Goal: Information Seeking & Learning: Check status

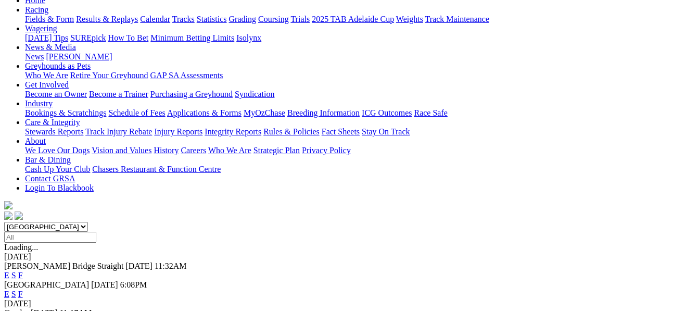
scroll to position [194, 0]
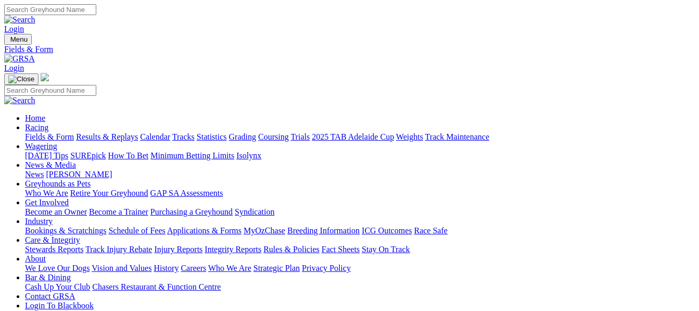
click at [125, 132] on link "Results & Replays" at bounding box center [107, 136] width 62 height 9
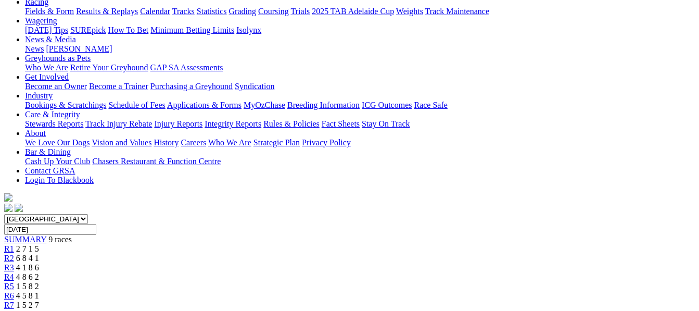
scroll to position [118, 0]
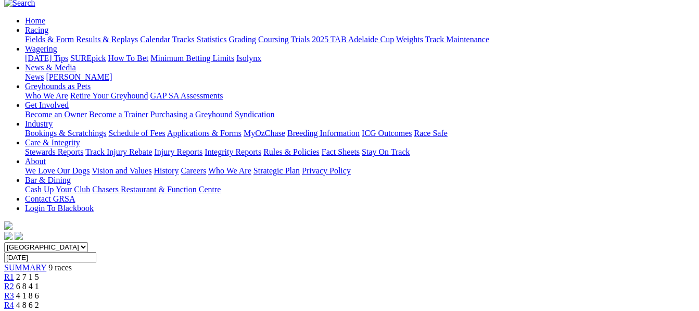
scroll to position [90, 0]
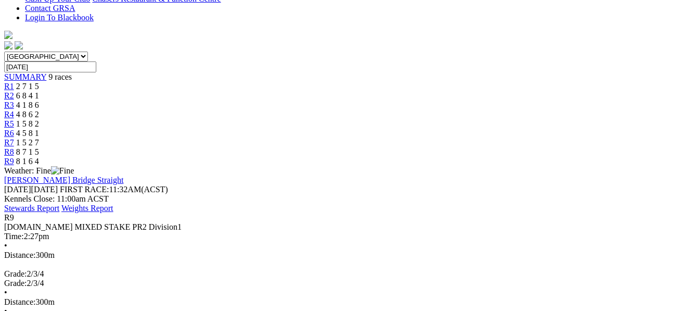
scroll to position [292, 0]
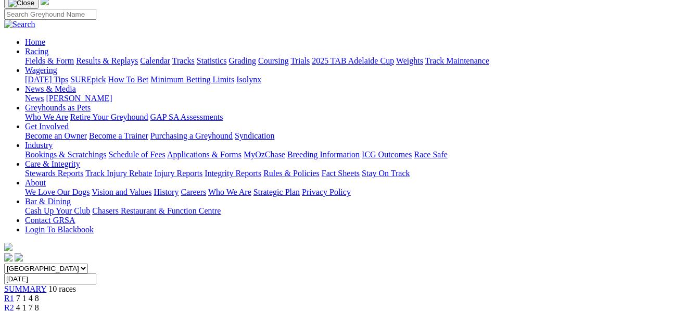
scroll to position [56, 0]
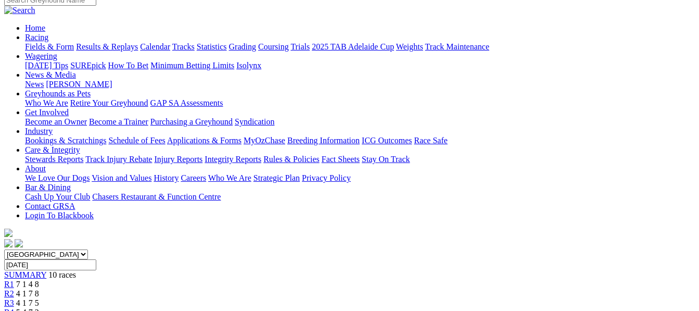
scroll to position [77, 0]
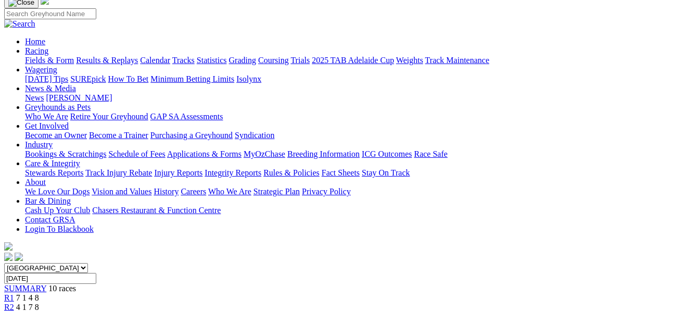
click at [39, 310] on span "4 1 7 5" at bounding box center [27, 316] width 23 height 9
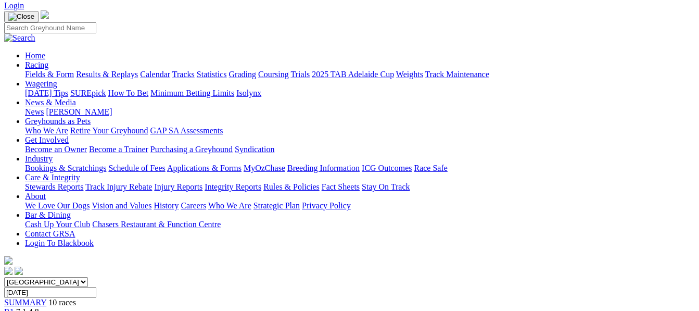
scroll to position [28, 0]
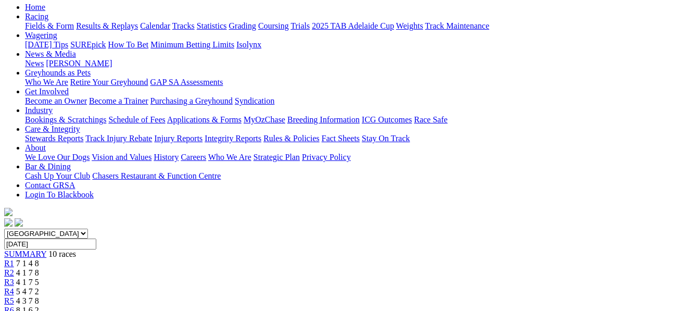
scroll to position [48, 0]
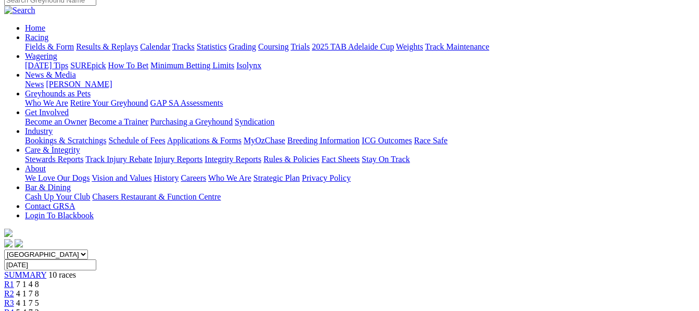
scroll to position [77, 0]
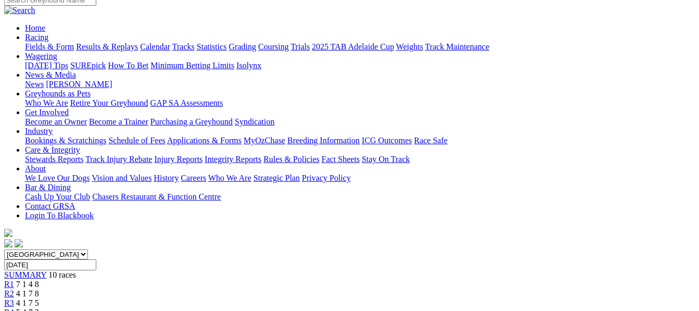
scroll to position [62, 0]
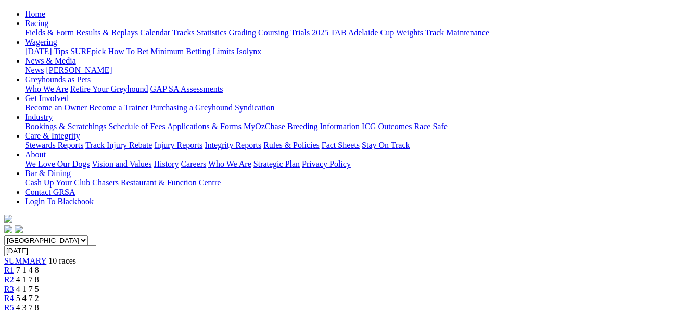
scroll to position [76, 0]
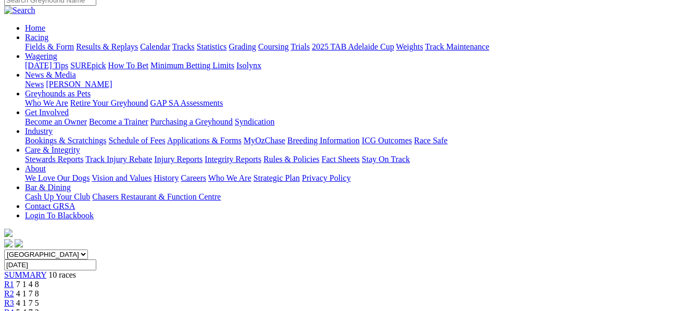
scroll to position [42, 0]
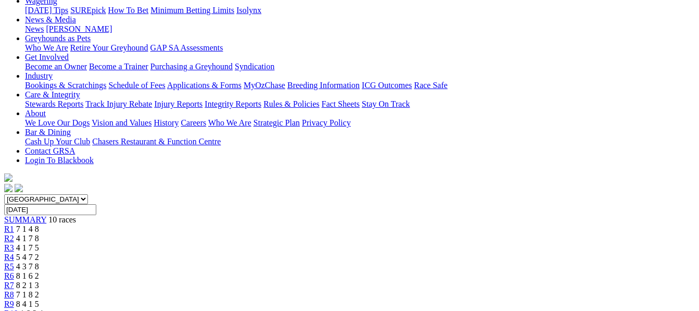
scroll to position [62, 0]
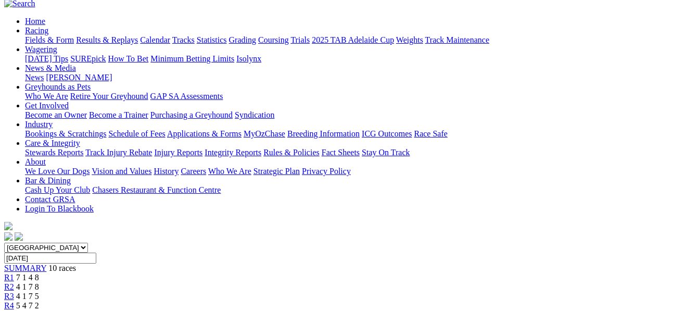
scroll to position [69, 0]
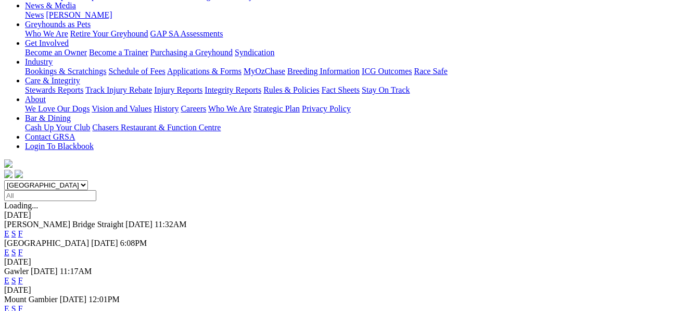
scroll to position [187, 0]
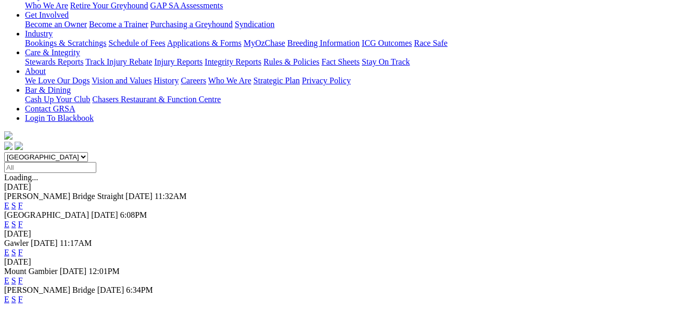
click at [23, 295] on link "F" at bounding box center [20, 299] width 5 height 9
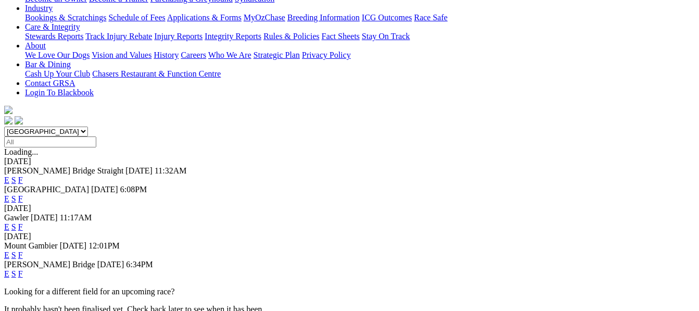
scroll to position [222, 0]
